Goal: Task Accomplishment & Management: Complete application form

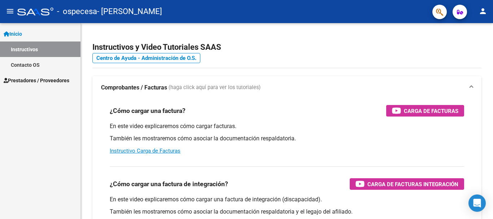
click at [22, 32] on span "Inicio" at bounding box center [13, 34] width 18 height 8
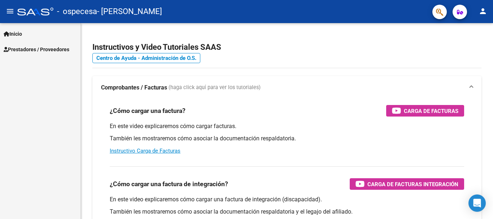
click at [22, 32] on span "Inicio" at bounding box center [13, 34] width 18 height 8
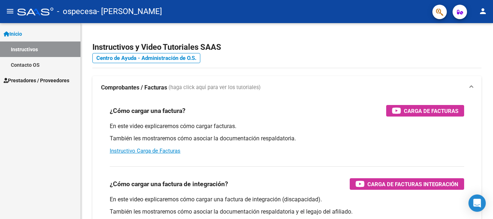
click at [6, 6] on button "menu" at bounding box center [10, 11] width 14 height 14
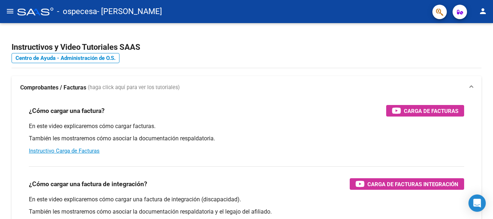
click at [6, 6] on button "menu" at bounding box center [10, 11] width 14 height 14
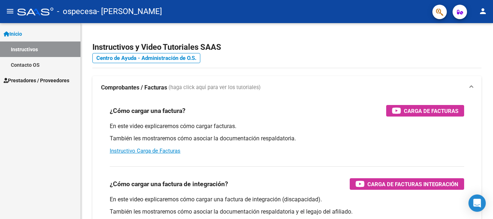
click at [482, 16] on mat-icon "person" at bounding box center [482, 11] width 9 height 9
click at [459, 12] on div at bounding box center [246, 109] width 493 height 219
click at [459, 12] on icon "button" at bounding box center [460, 11] width 6 height 5
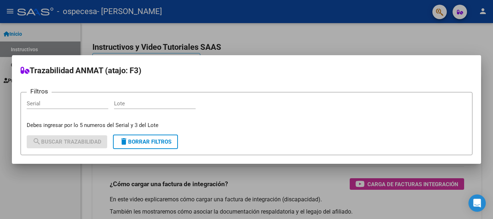
click at [281, 40] on div at bounding box center [246, 109] width 493 height 219
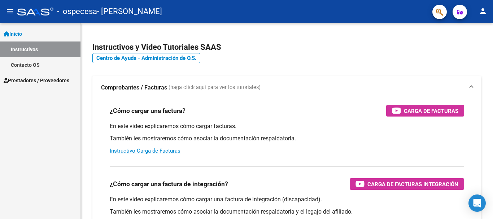
click at [39, 80] on span "Prestadores / Proveedores" at bounding box center [37, 80] width 66 height 8
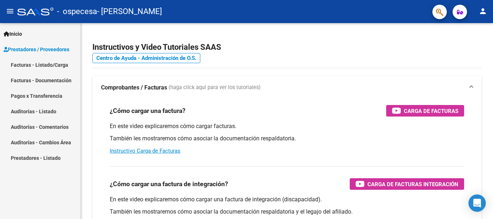
click at [48, 63] on link "Facturas - Listado/Carga" at bounding box center [40, 65] width 80 height 16
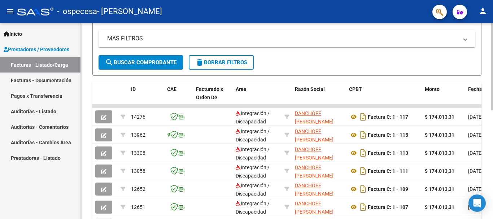
scroll to position [136, 0]
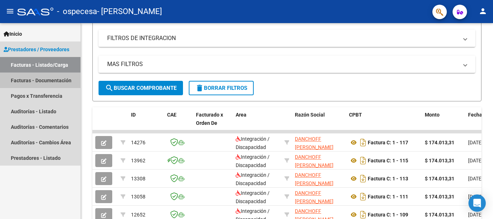
click at [47, 79] on link "Facturas - Documentación" at bounding box center [40, 81] width 80 height 16
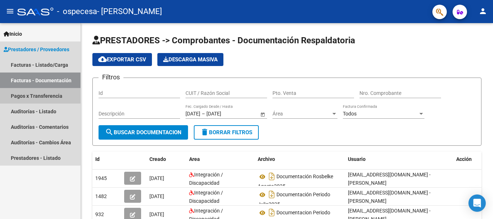
click at [39, 94] on link "Pagos x Transferencia" at bounding box center [40, 96] width 80 height 16
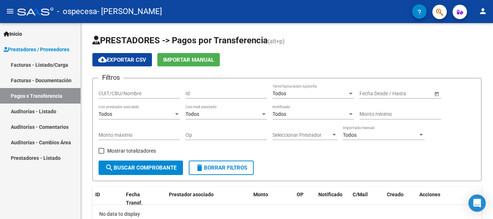
click at [53, 66] on link "Facturas - Listado/Carga" at bounding box center [40, 65] width 80 height 16
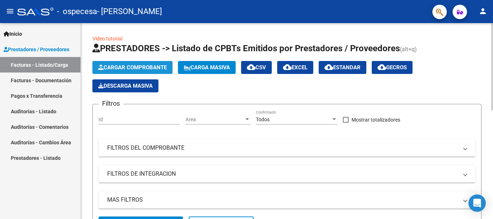
click at [136, 63] on button "Cargar Comprobante" at bounding box center [132, 67] width 80 height 13
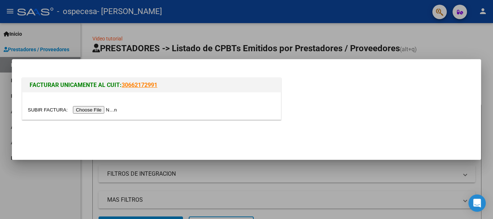
click at [96, 109] on input "file" at bounding box center [73, 110] width 91 height 8
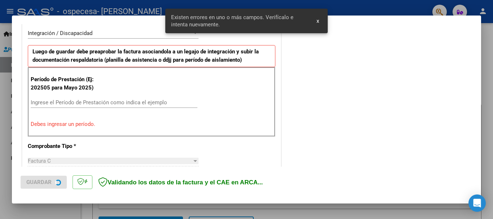
scroll to position [180, 0]
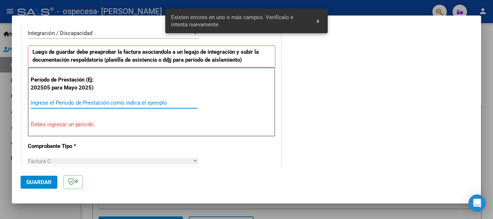
click at [93, 100] on input "Ingrese el Período de Prestación como indica el ejemplo" at bounding box center [114, 103] width 167 height 6
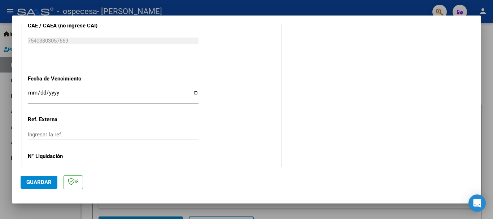
scroll to position [492, 0]
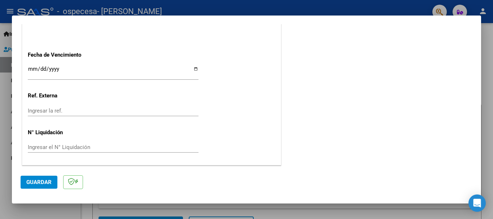
type input "202509"
click at [22, 182] on button "Guardar" at bounding box center [39, 182] width 37 height 13
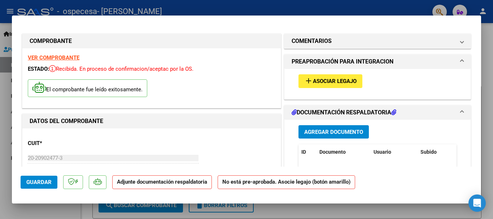
click at [334, 82] on span "Asociar Legajo" at bounding box center [335, 81] width 44 height 6
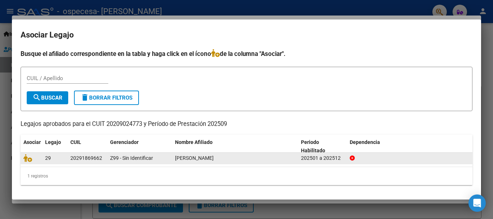
click at [154, 158] on div "Z99 - Sin Identificar" at bounding box center [139, 158] width 59 height 8
click at [30, 160] on icon at bounding box center [27, 158] width 9 height 8
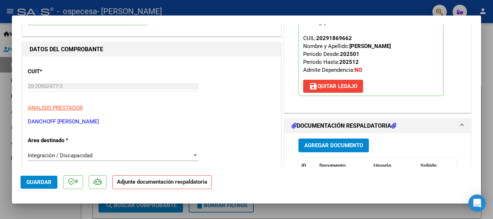
scroll to position [108, 0]
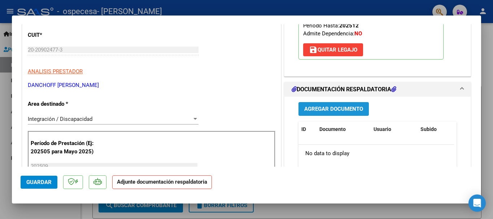
click at [350, 114] on button "Agregar Documento" at bounding box center [333, 108] width 70 height 13
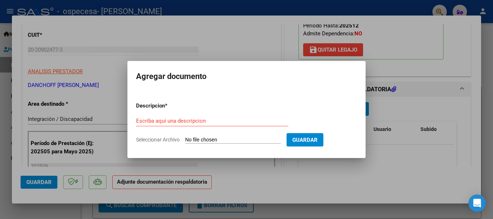
click at [247, 143] on input "Seleccionar Archivo" at bounding box center [233, 140] width 96 height 7
type input "C:\fakepath\cargasep25 [PERSON_NAME]pdf"
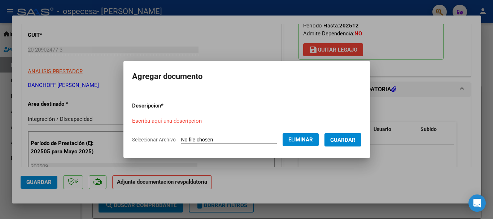
click at [207, 124] on div "Escriba aquí una descripcion" at bounding box center [211, 120] width 158 height 11
type input "c"
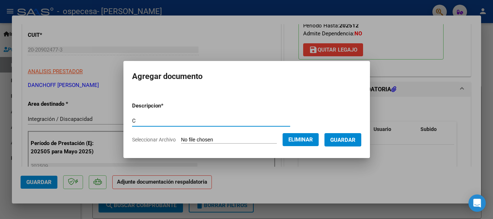
type input "C"
type input "PERIODO [DATE] [PERSON_NAME]"
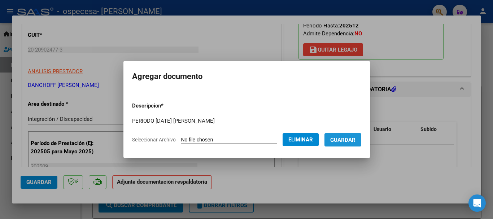
click at [348, 139] on span "Guardar" at bounding box center [342, 140] width 25 height 6
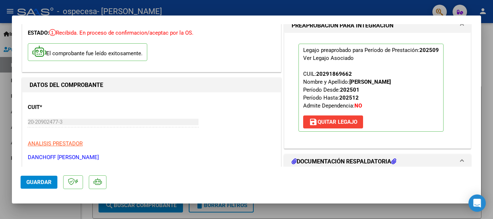
scroll to position [0, 0]
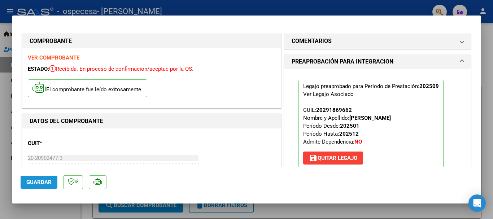
click at [29, 179] on span "Guardar" at bounding box center [38, 182] width 25 height 6
click at [487, 67] on div at bounding box center [246, 109] width 493 height 219
type input "$ 0,00"
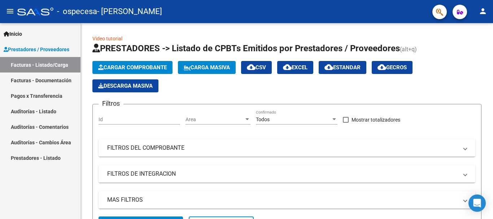
click at [34, 79] on link "Facturas - Documentación" at bounding box center [40, 81] width 80 height 16
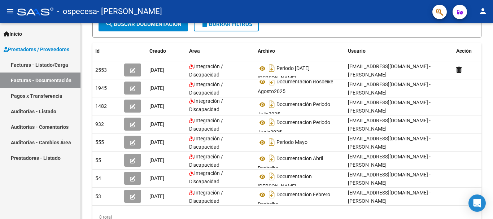
click at [43, 64] on link "Facturas - Listado/Carga" at bounding box center [40, 65] width 80 height 16
